Goal: Find specific page/section: Find specific page/section

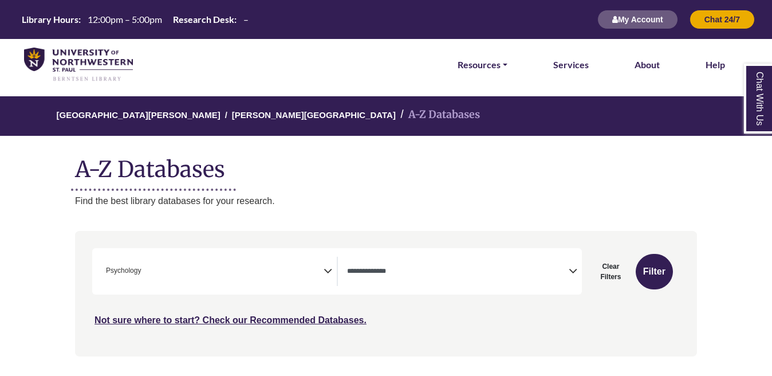
select select "Database Types Filter"
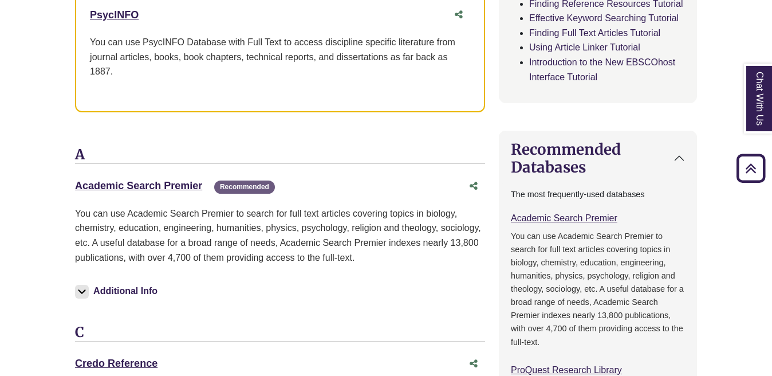
scroll to position [668, 0]
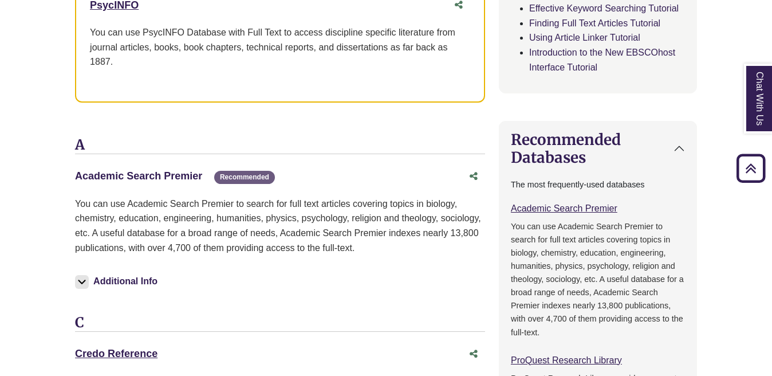
click at [144, 175] on link "Academic Search Premier This link opens in a new window" at bounding box center [138, 175] width 127 height 11
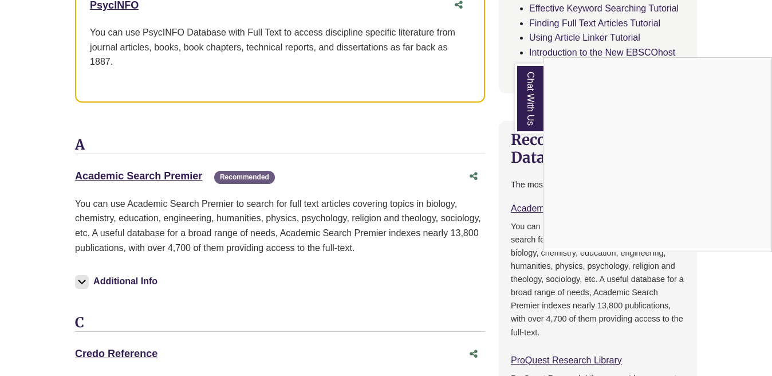
click at [186, 177] on div "Chat With Us" at bounding box center [386, 188] width 772 height 376
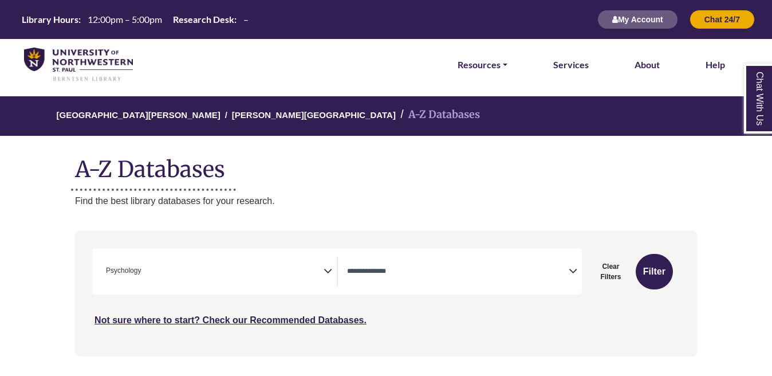
select select "Database Types Filter"
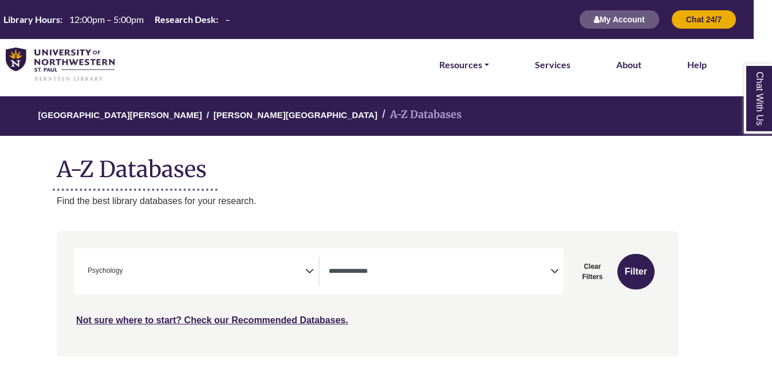
drag, startPoint x: 771, startPoint y: 50, endPoint x: 779, endPoint y: 102, distance: 52.7
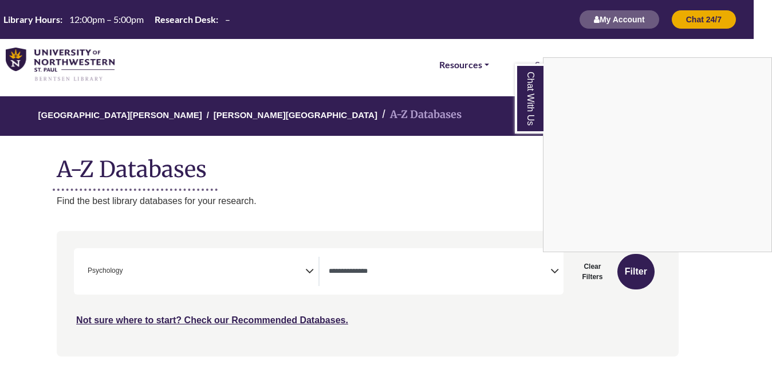
click at [357, 63] on div "Chat With Us" at bounding box center [386, 188] width 772 height 376
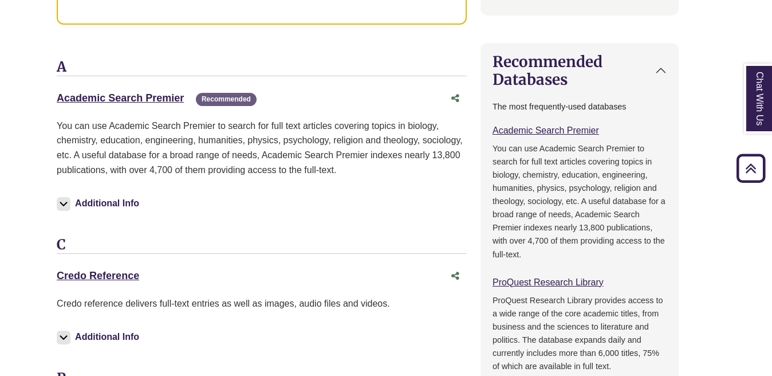
scroll to position [742, 18]
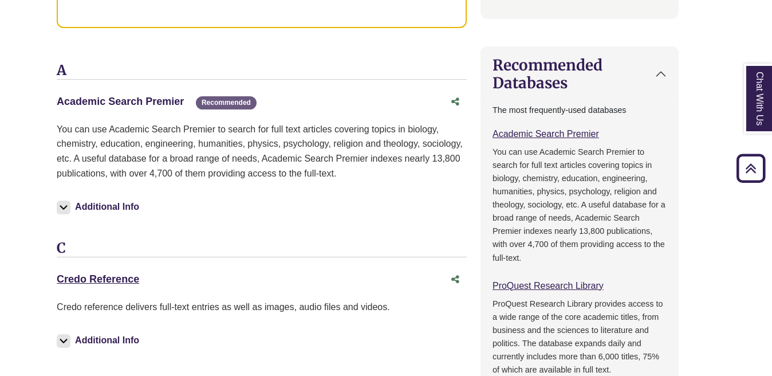
click at [156, 102] on link "Academic Search Premier This link opens in a new window" at bounding box center [120, 101] width 127 height 11
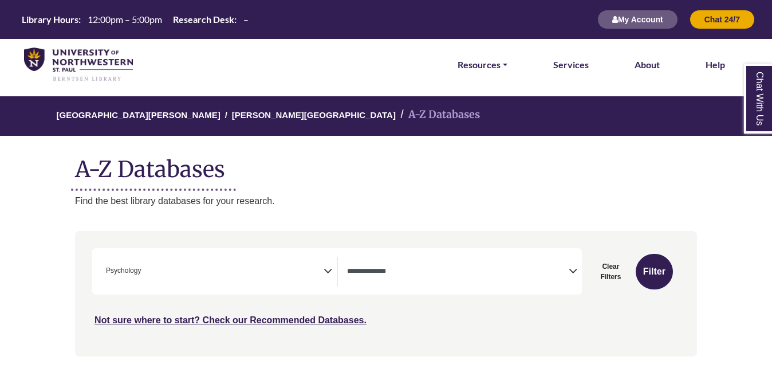
select select "Database Types Filter"
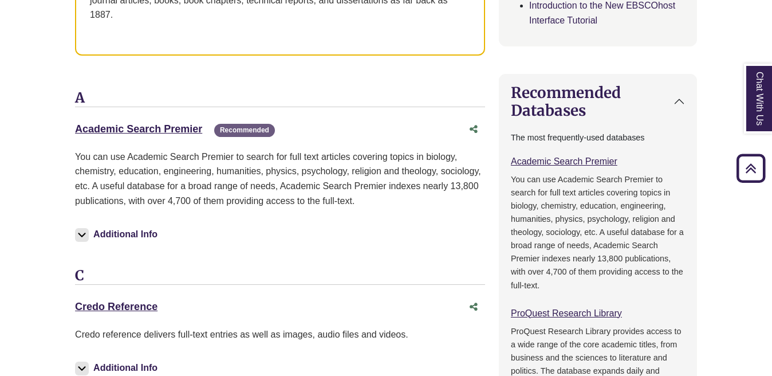
scroll to position [733, 0]
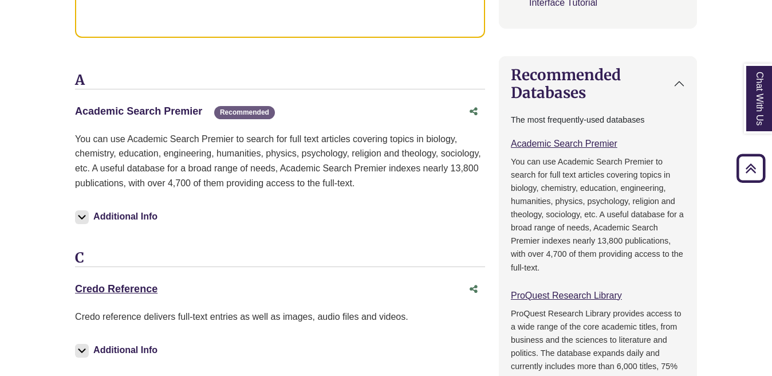
click at [180, 106] on link "Academic Search Premier This link opens in a new window" at bounding box center [138, 110] width 127 height 11
